Goal: Task Accomplishment & Management: Manage account settings

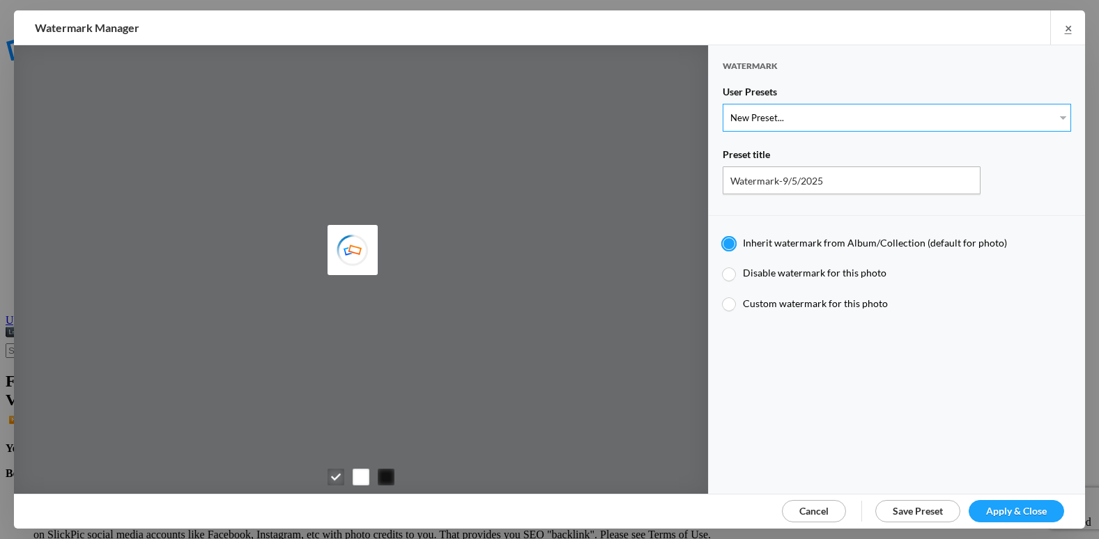
click at [789, 120] on select "New Preset..." at bounding box center [897, 118] width 348 height 28
type input "etergensports"
select select "2: Object"
click at [723, 104] on select "New Preset... @etergen_sports lower @etergen_sports2 PRINT WATERMARK LOWER" at bounding box center [897, 118] width 348 height 28
type input "@etergen_sports2"
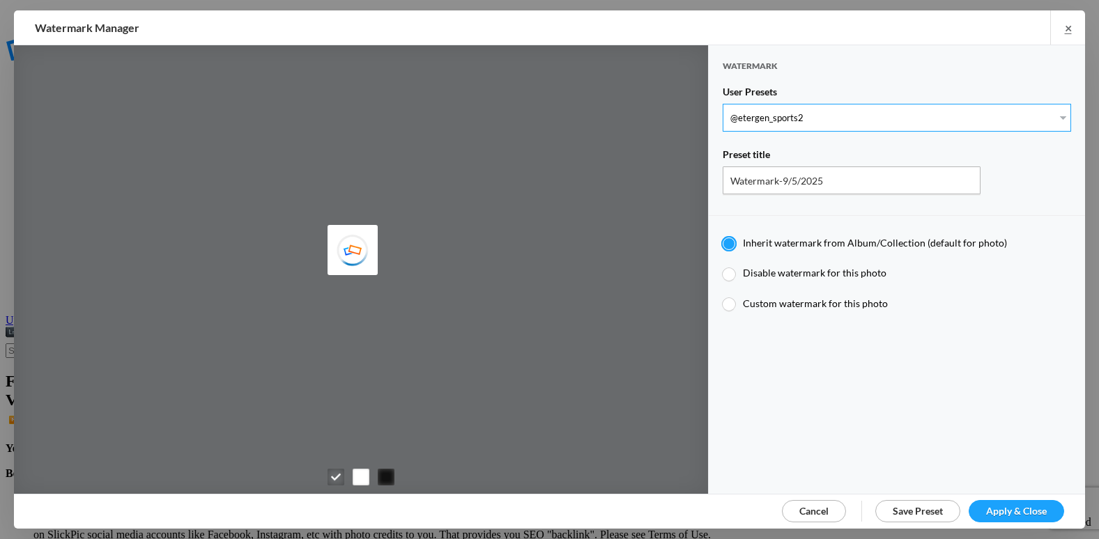
radio input "false"
radio input "true"
type input "@etergen_sports"
type input "0.5"
type input "128"
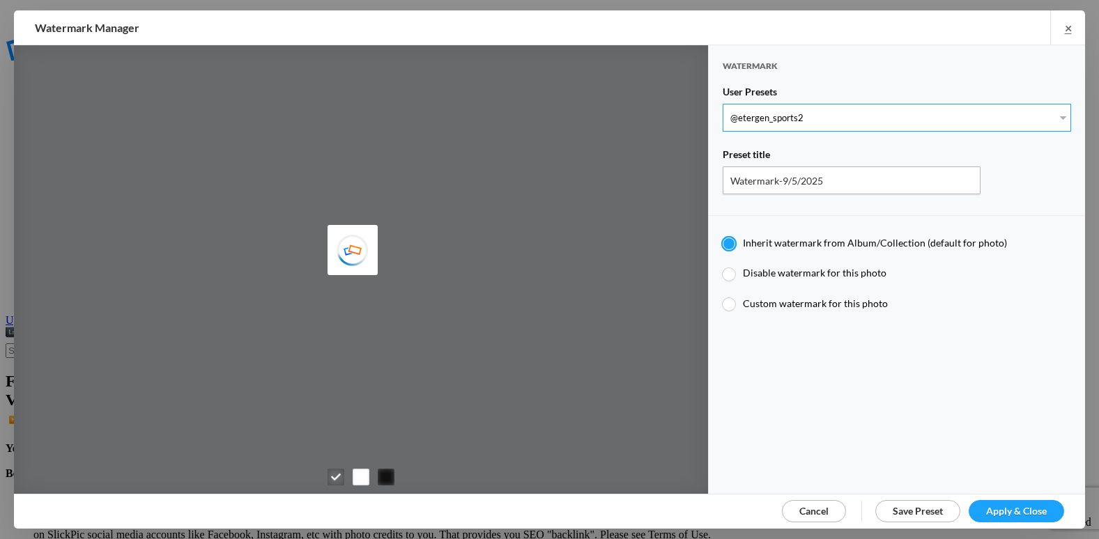
radio input "true"
type input "0"
type input "20"
radio input "false"
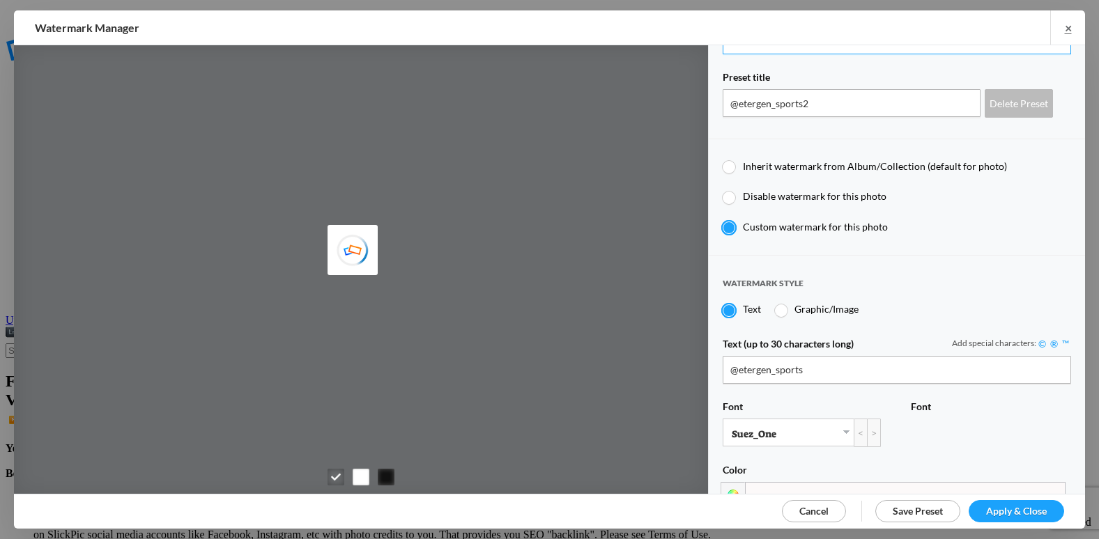
scroll to position [209, 0]
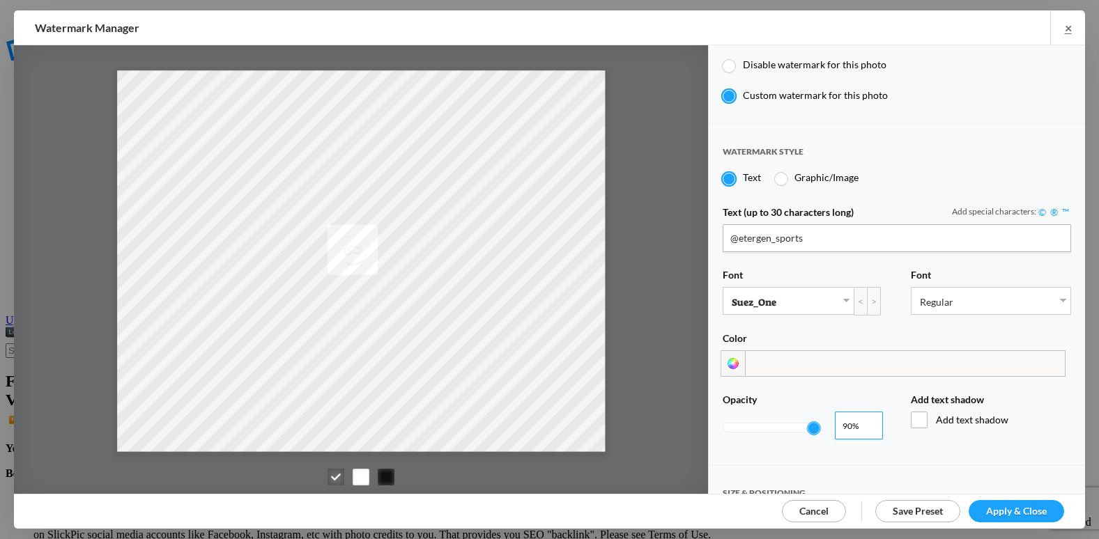
type input "0.93"
click at [865, 416] on input "0.93" at bounding box center [859, 426] width 48 height 28
click at [1030, 508] on span "Apply & Close" at bounding box center [1016, 511] width 61 height 12
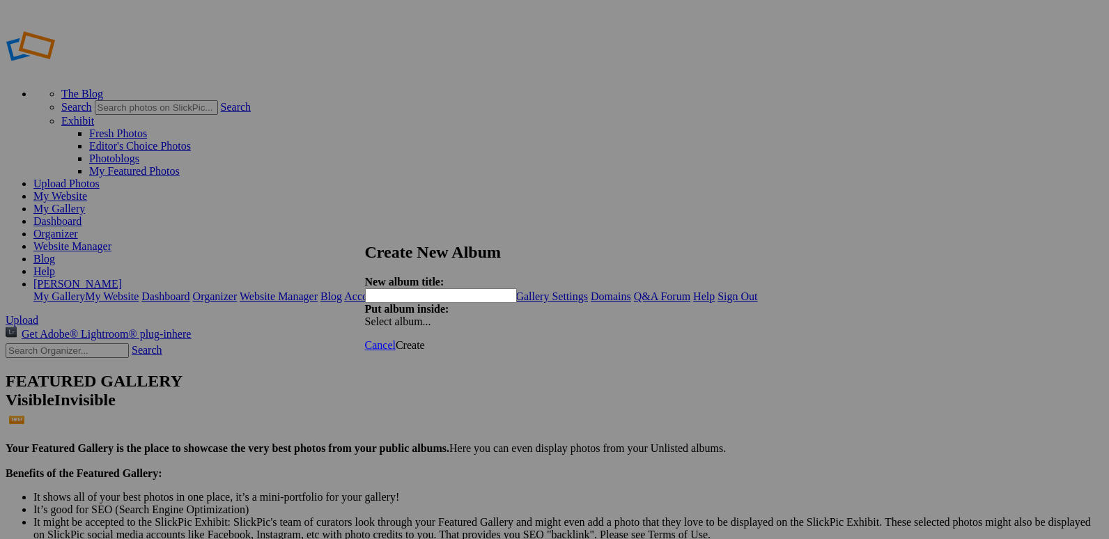
click at [475, 288] on input "text" at bounding box center [441, 295] width 152 height 15
type input "VEASEY"
click at [425, 339] on span "Create" at bounding box center [410, 345] width 29 height 12
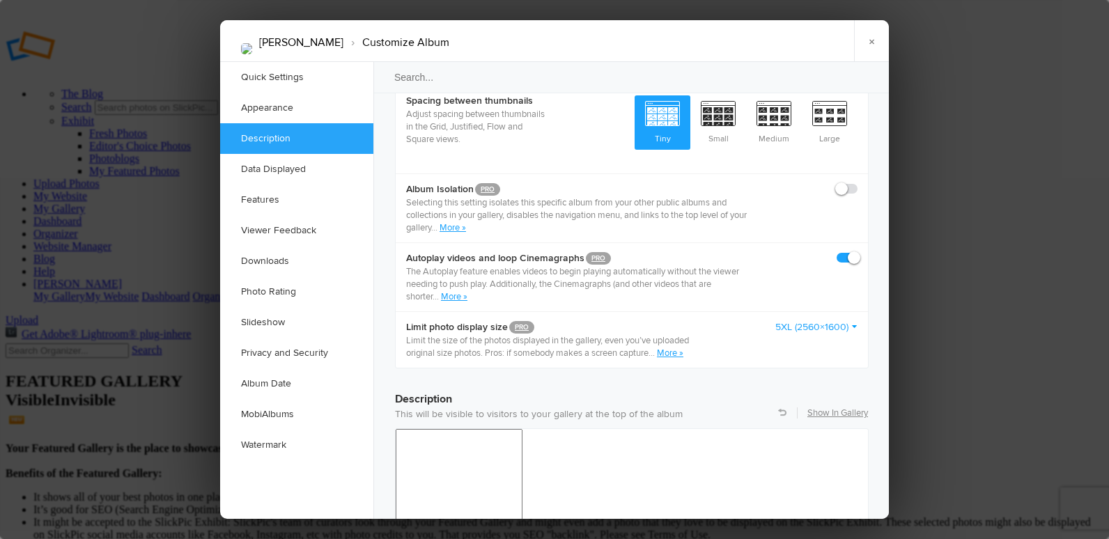
scroll to position [836, 0]
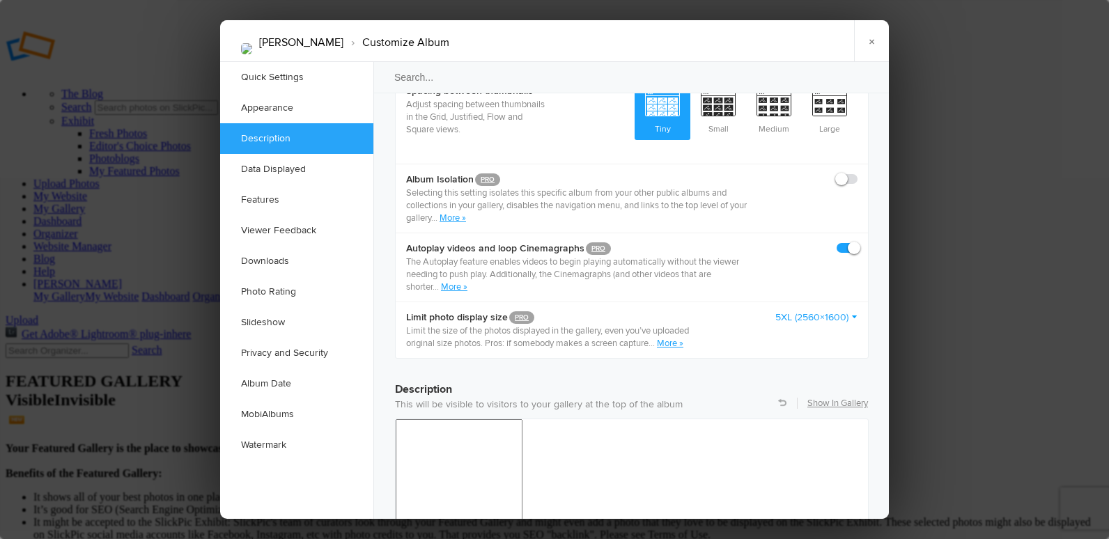
click at [812, 311] on link "5XL (2560×1600)" at bounding box center [817, 318] width 82 height 14
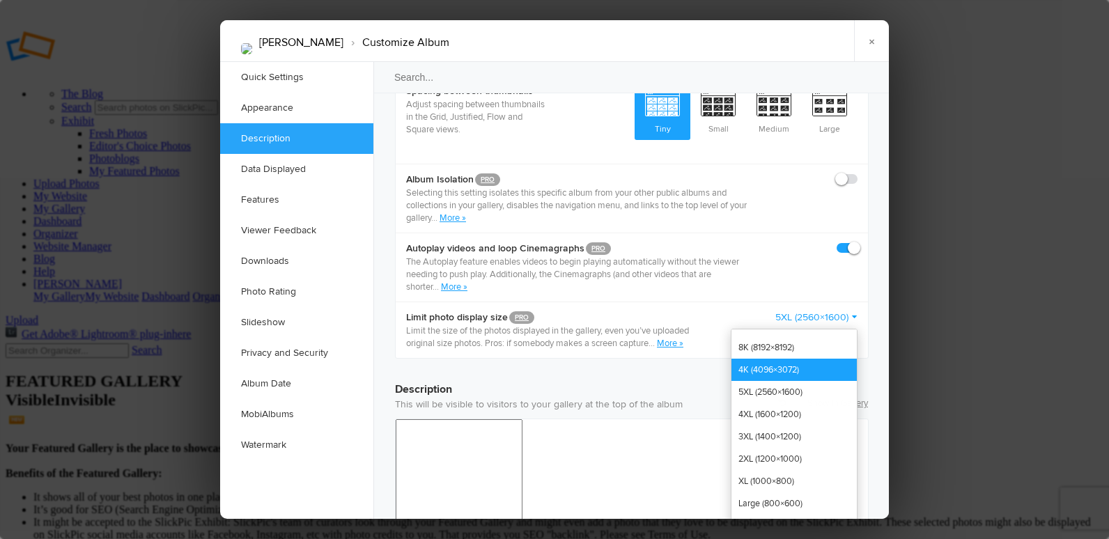
click at [802, 359] on link "4K (4096×3072)" at bounding box center [794, 370] width 125 height 22
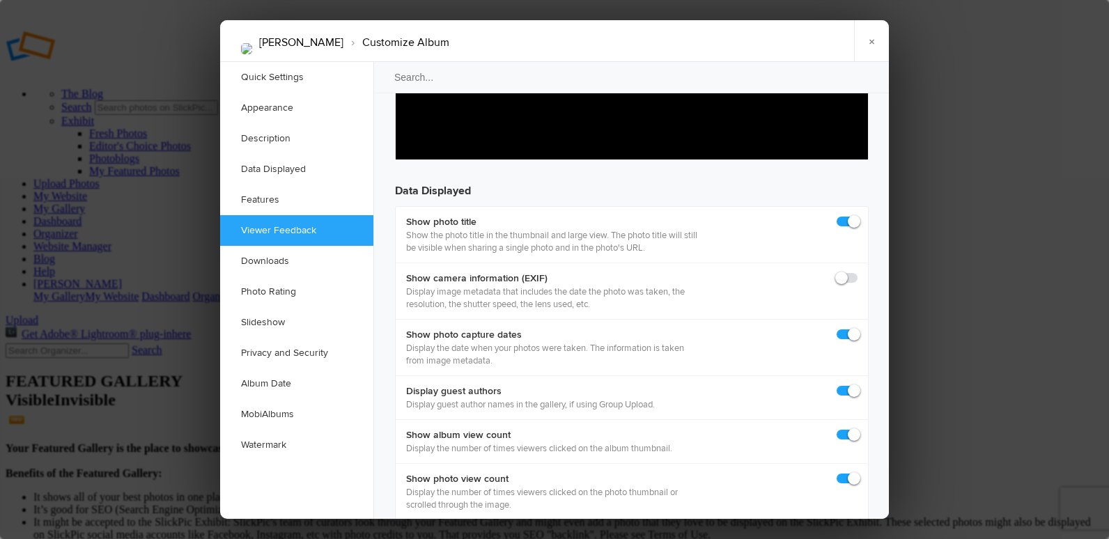
scroll to position [1881, 0]
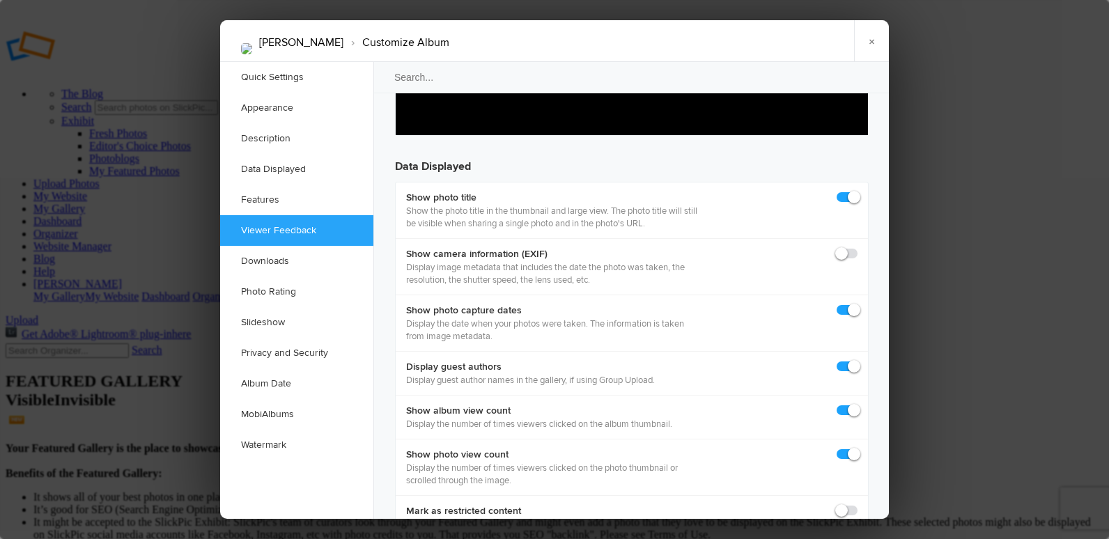
checkbox input "false"
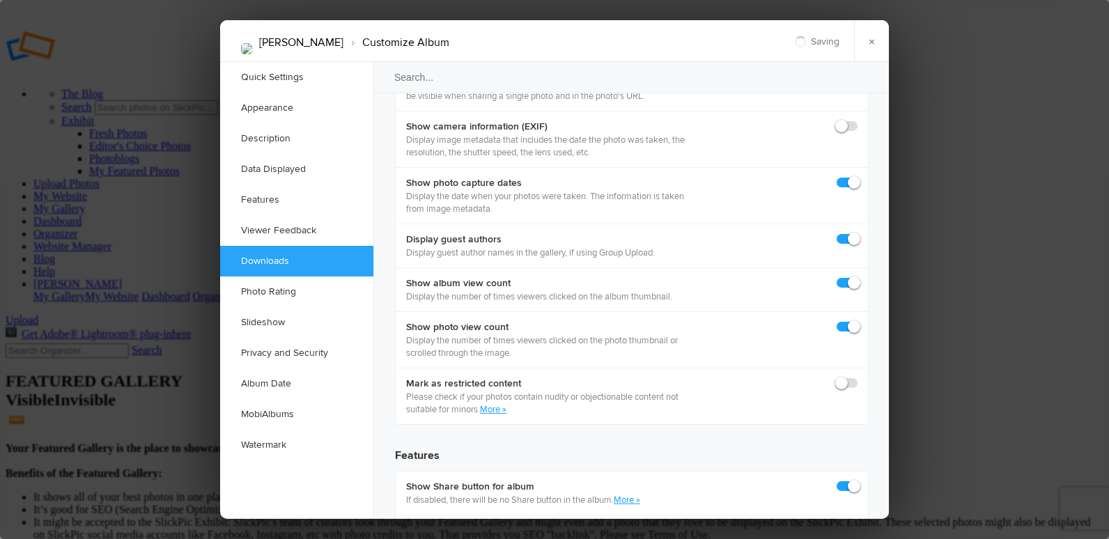
scroll to position [2021, 0]
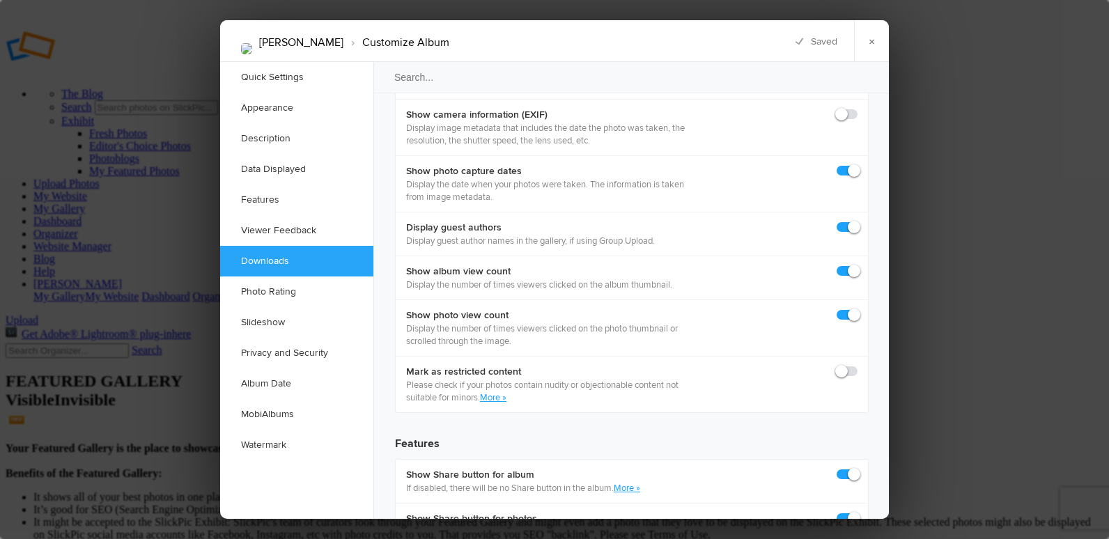
checkbox input "true"
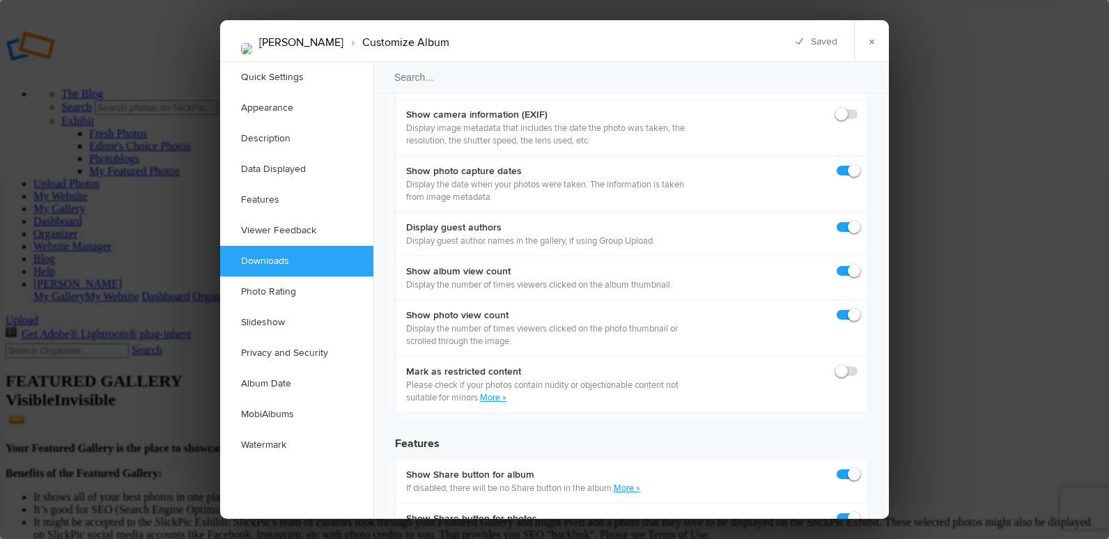
checkbox input "true"
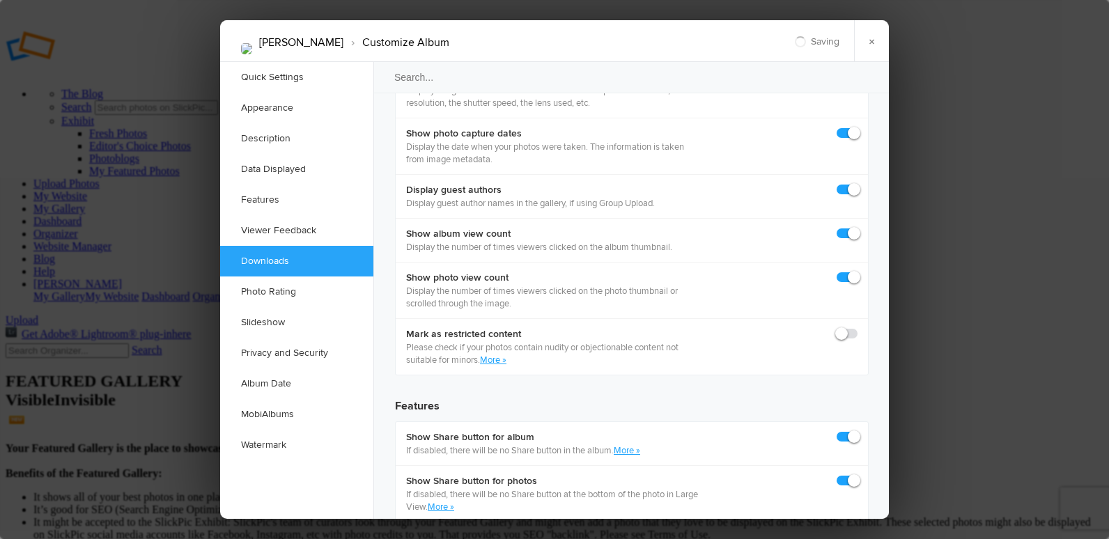
scroll to position [2090, 0]
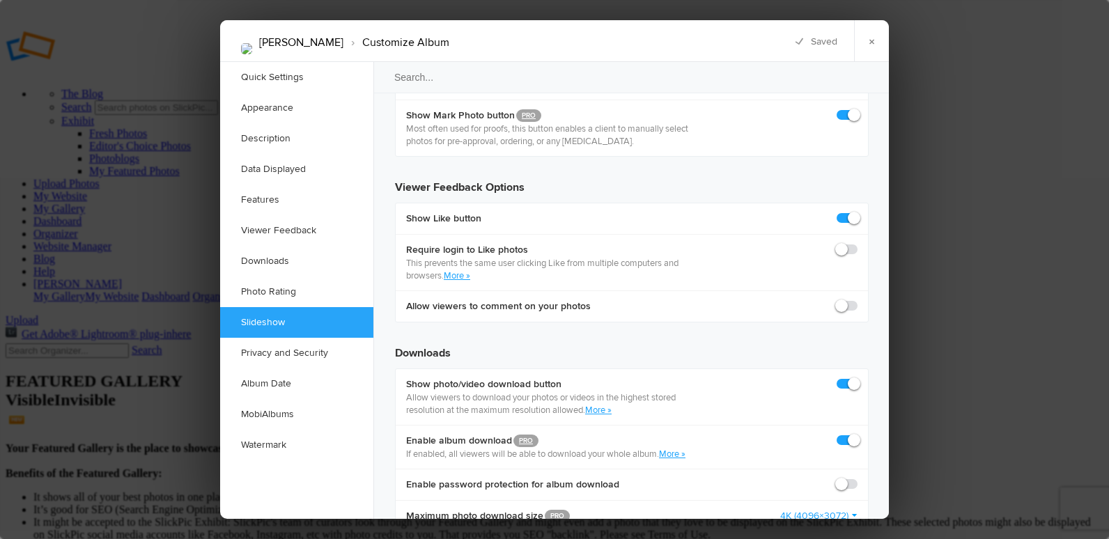
scroll to position [2578, 0]
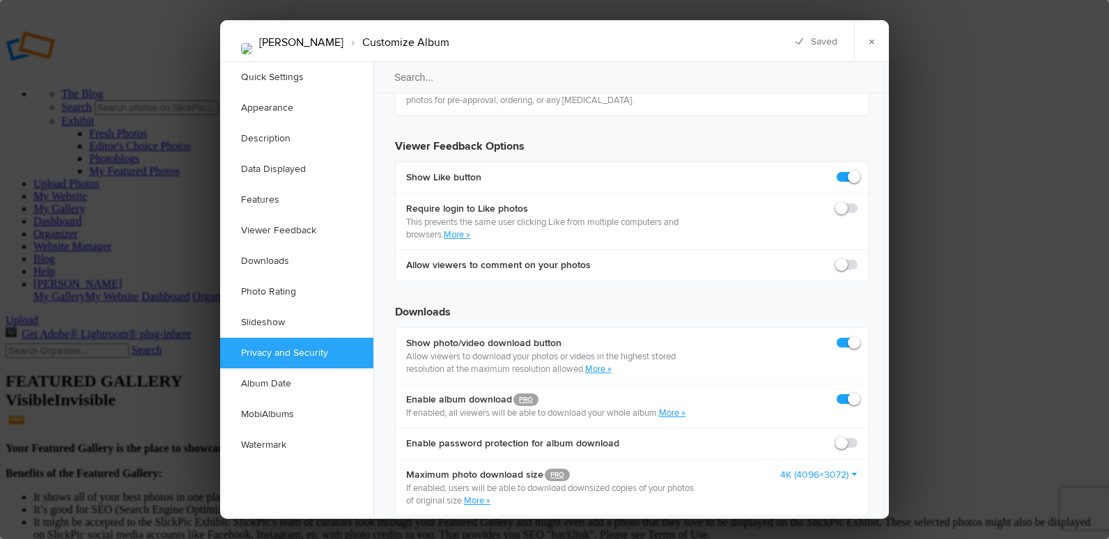
checkbox input "false"
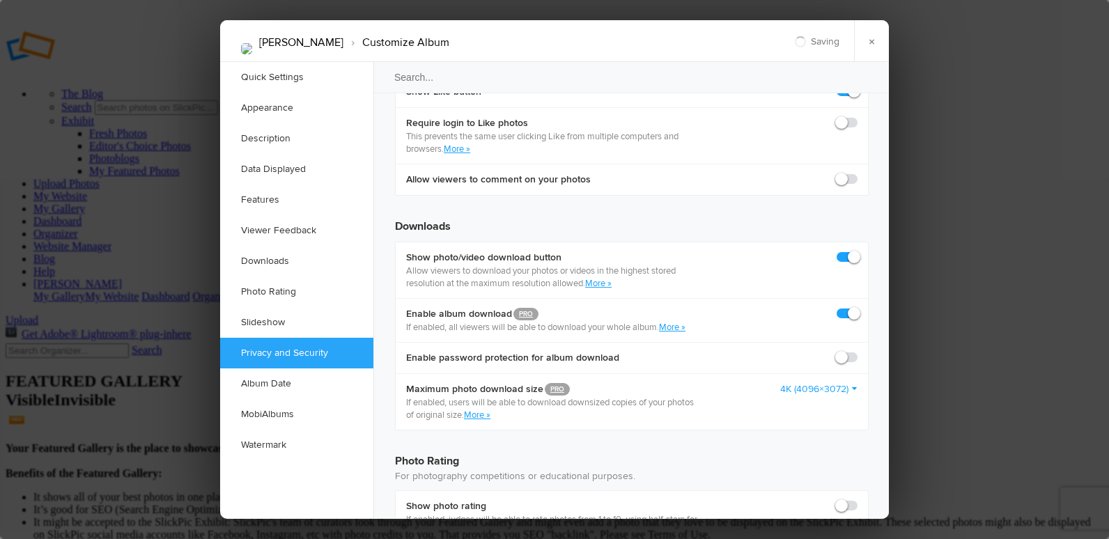
scroll to position [2717, 0]
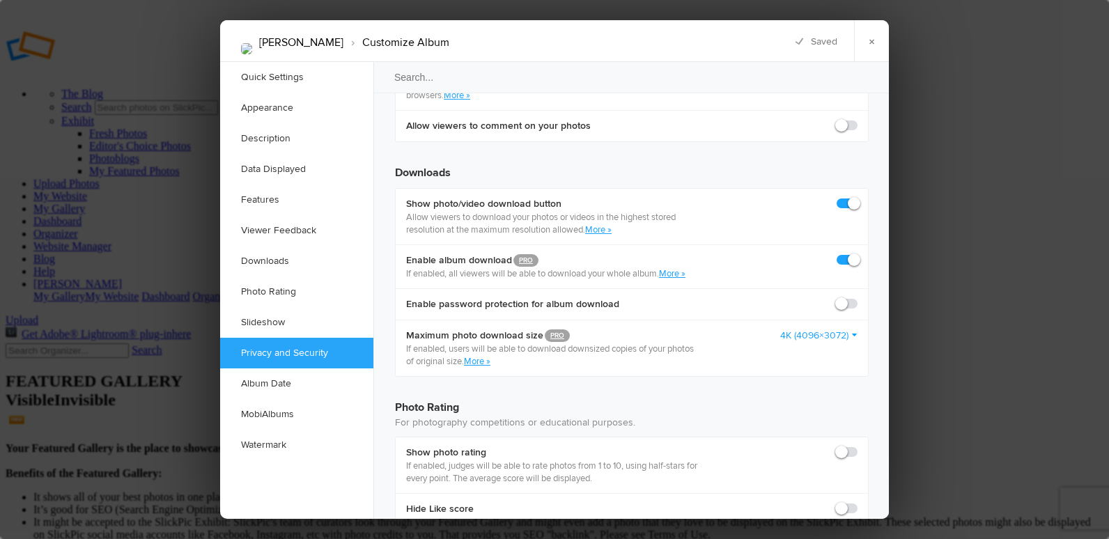
checkbox input "false"
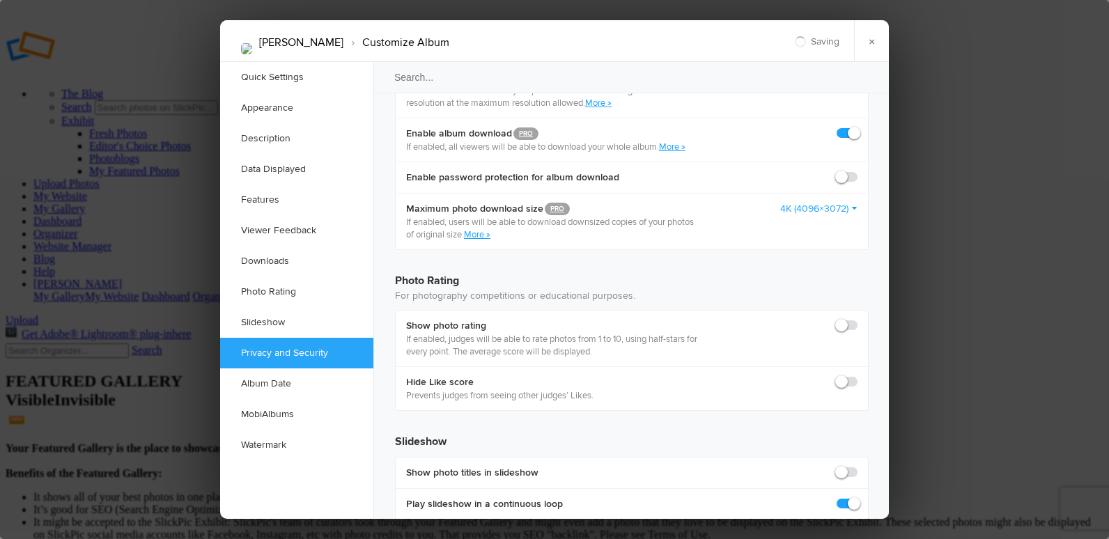
scroll to position [2926, 0]
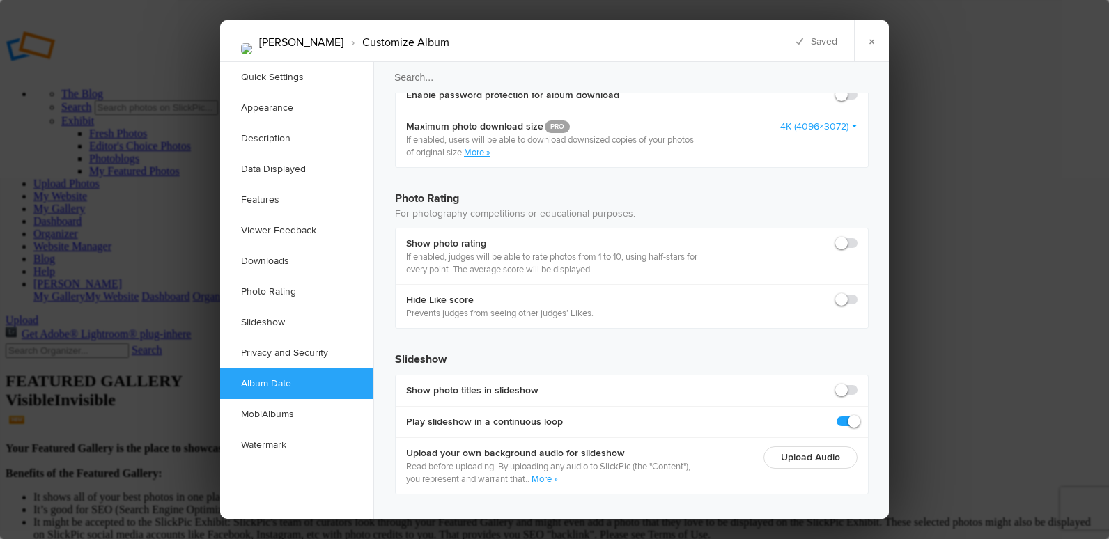
radio input "true"
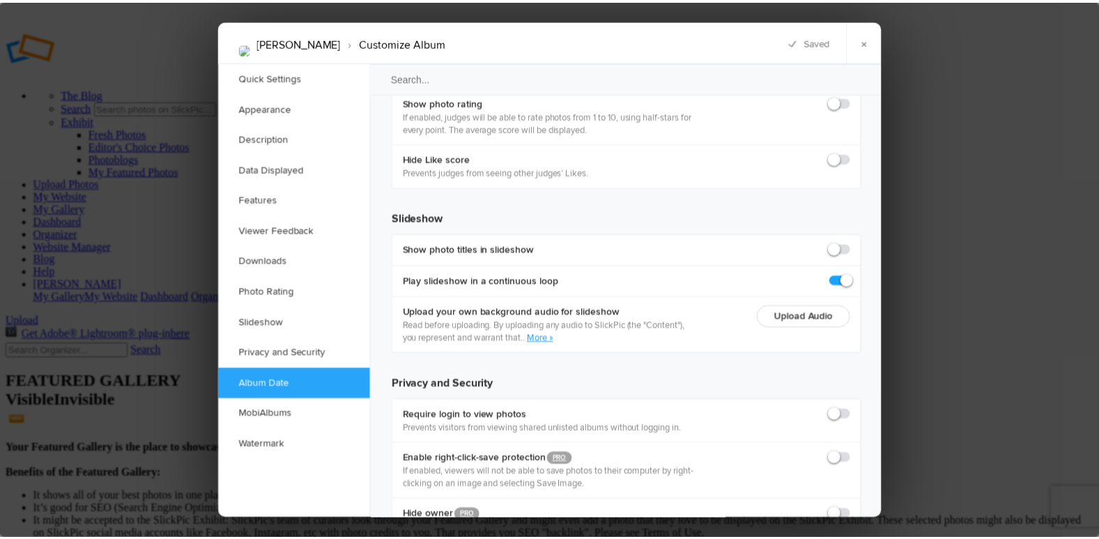
scroll to position [3069, 0]
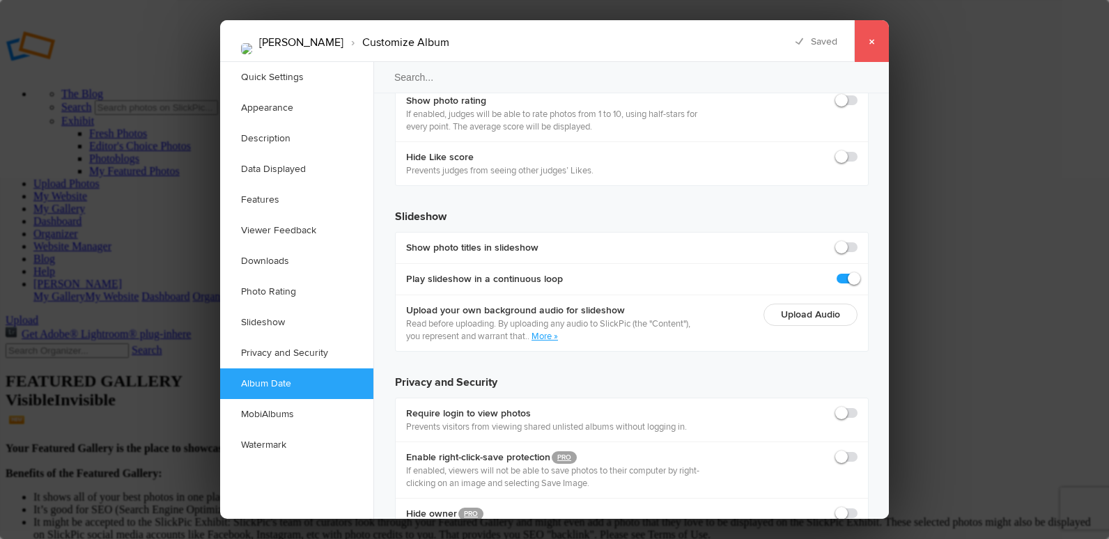
click at [865, 47] on link "×" at bounding box center [871, 41] width 35 height 42
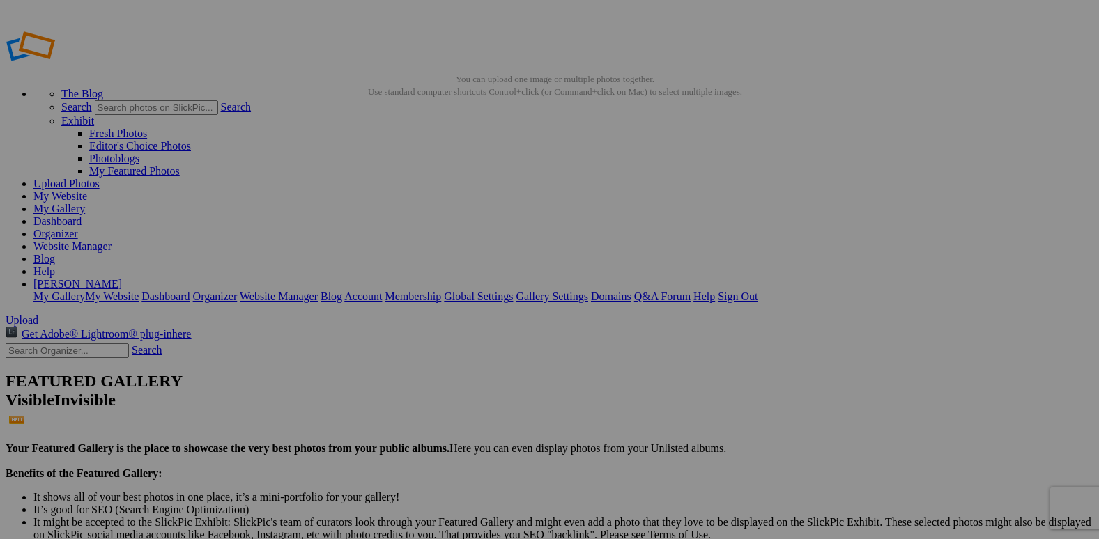
drag, startPoint x: 514, startPoint y: 209, endPoint x: 349, endPoint y: 186, distance: 166.0
drag, startPoint x: 641, startPoint y: 212, endPoint x: 475, endPoint y: 192, distance: 167.0
click at [78, 228] on link "Organizer" at bounding box center [55, 234] width 45 height 12
